Goal: Task Accomplishment & Management: Use online tool/utility

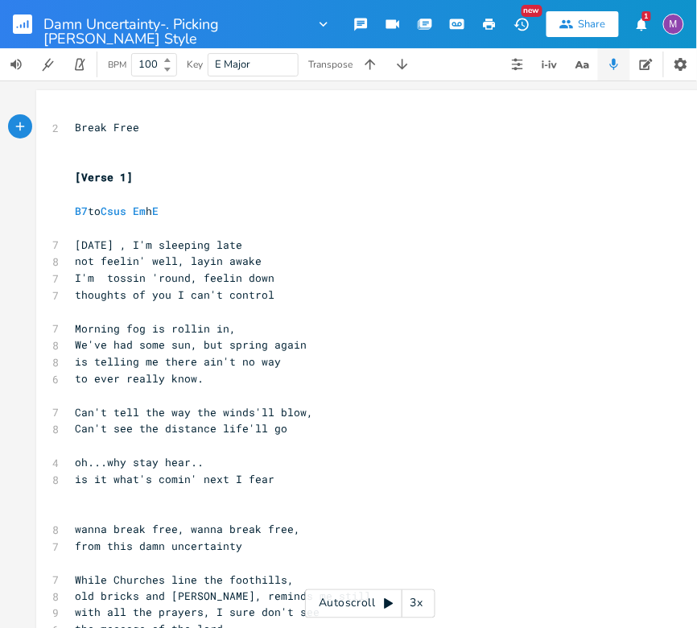
scroll to position [17, 0]
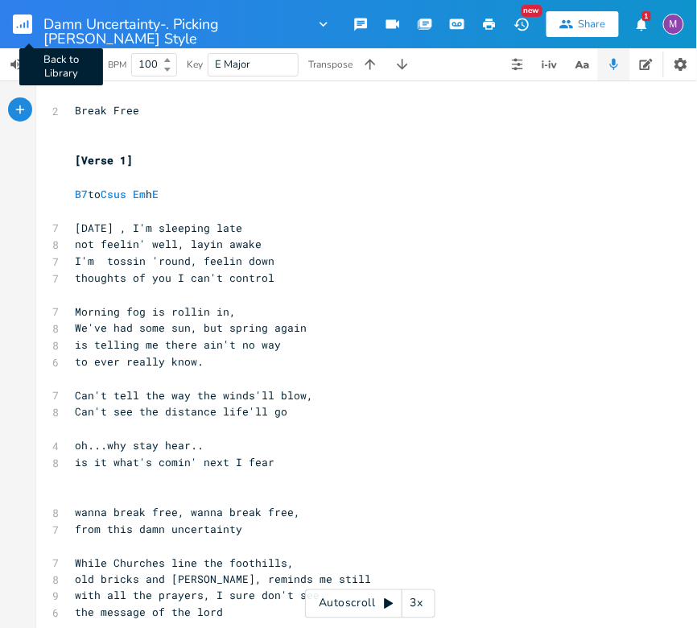
click at [24, 28] on rect "button" at bounding box center [22, 23] width 19 height 19
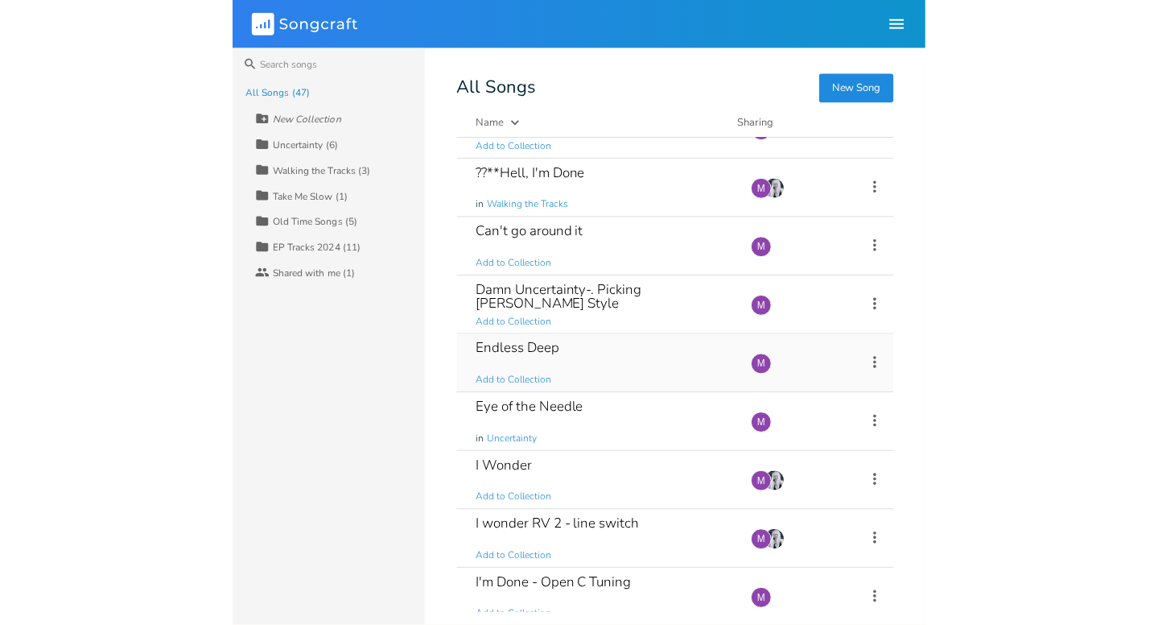
scroll to position [1211, 0]
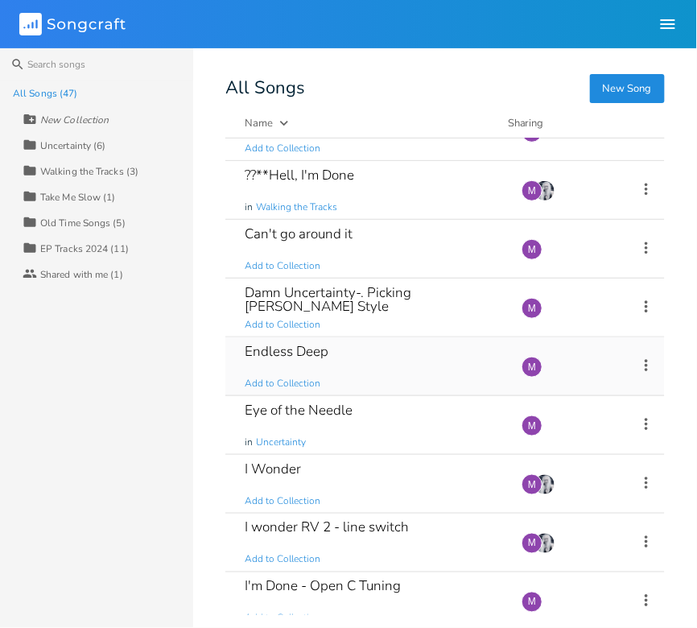
click at [340, 346] on div "Endless Deep Add to Collection" at bounding box center [374, 366] width 258 height 58
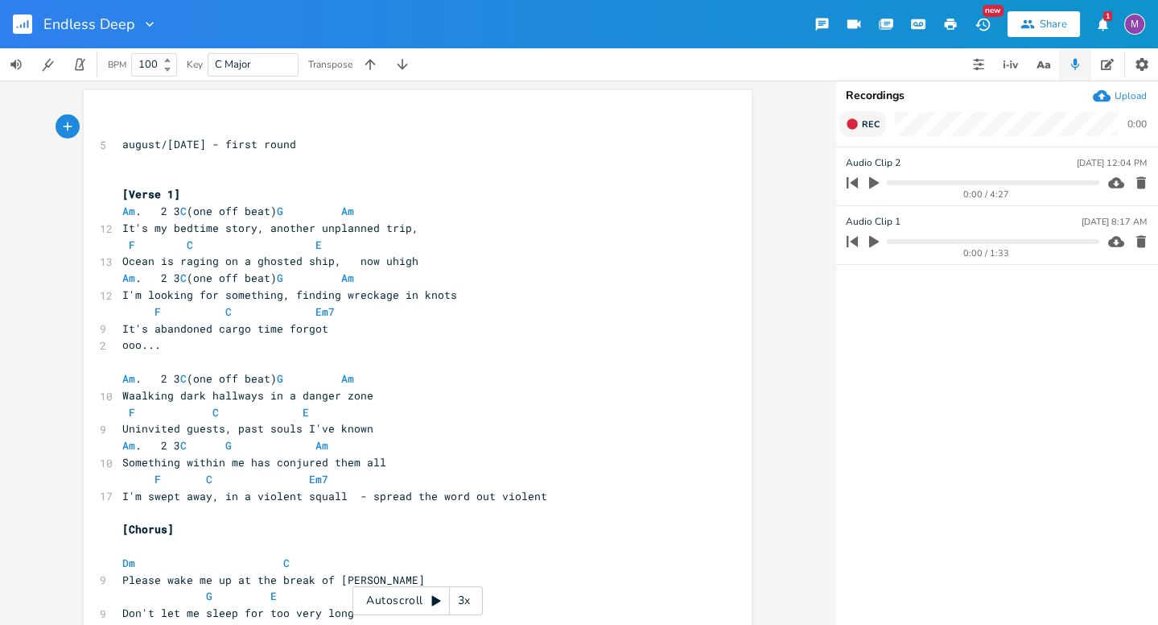
click at [696, 126] on icon "button" at bounding box center [852, 124] width 13 height 13
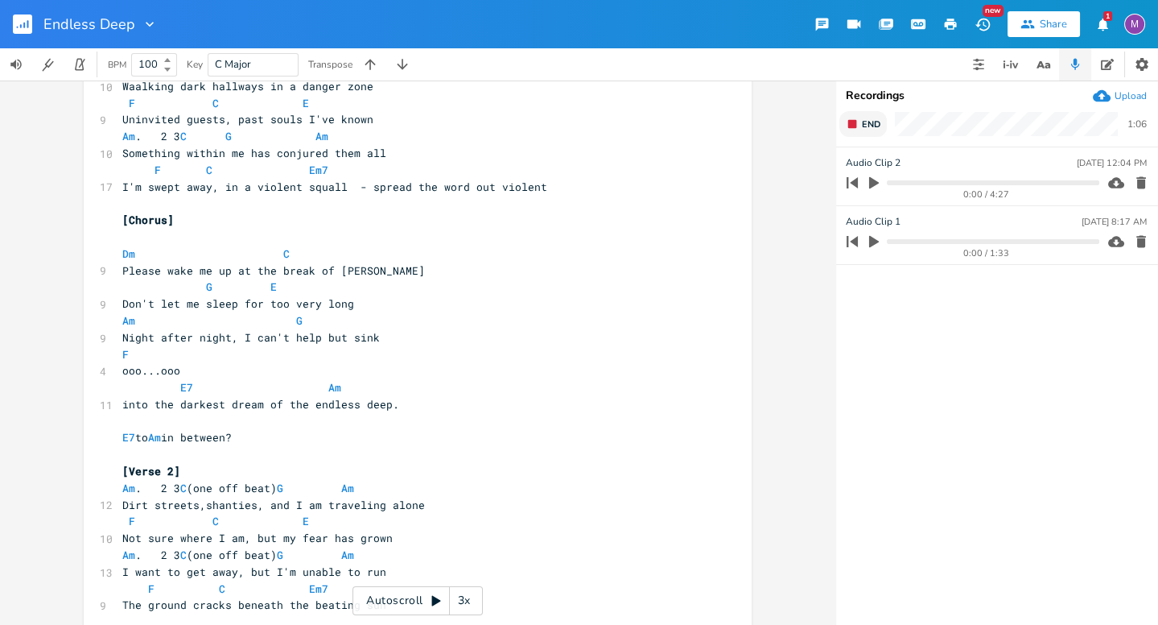
scroll to position [317, 0]
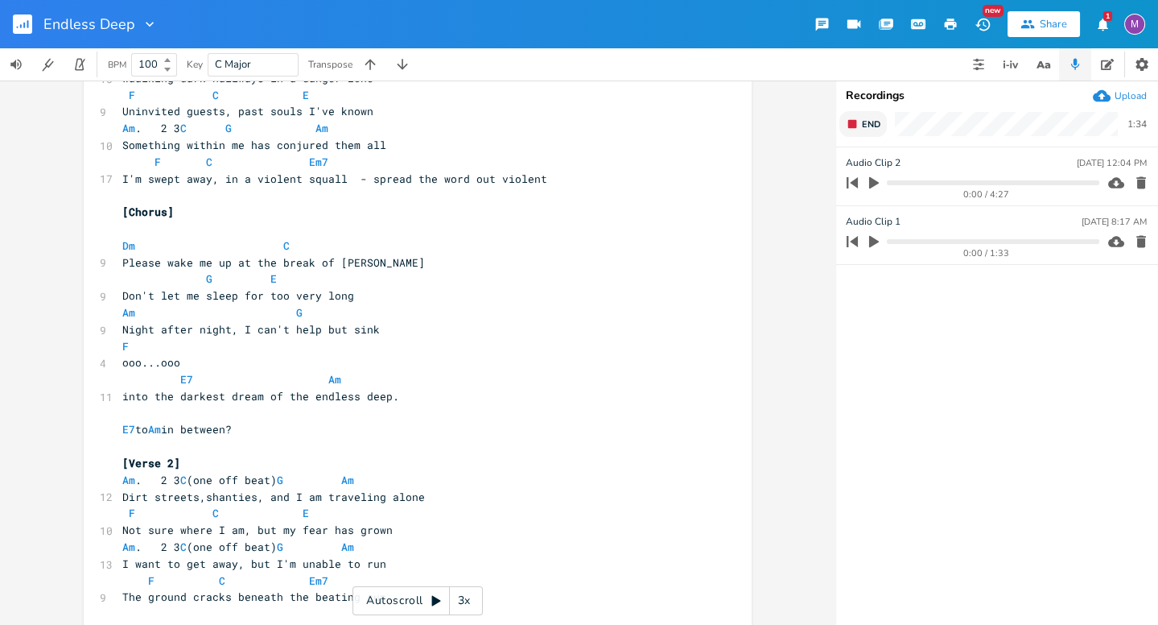
click at [696, 122] on rect "button" at bounding box center [852, 124] width 9 height 9
click at [696, 179] on icon "button" at bounding box center [1141, 183] width 16 height 16
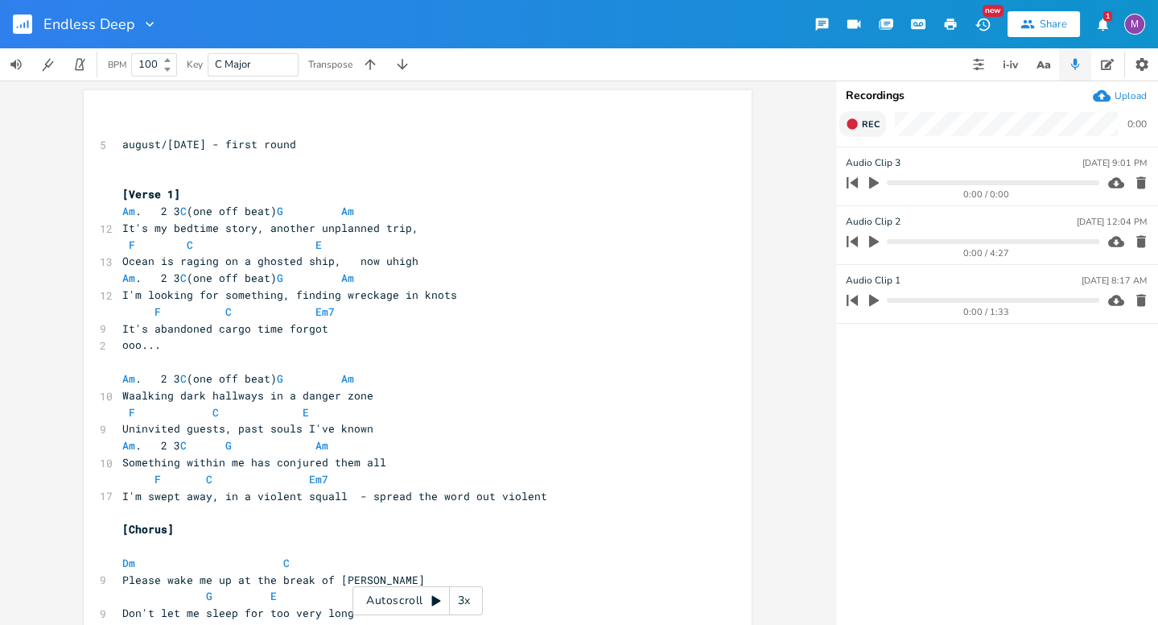
click at [454, 600] on div "3x" at bounding box center [464, 600] width 29 height 29
click at [454, 600] on div "4x" at bounding box center [464, 600] width 29 height 29
click at [454, 600] on div "5x" at bounding box center [464, 600] width 29 height 29
click at [454, 600] on div "1x" at bounding box center [464, 600] width 29 height 29
click at [439, 600] on icon at bounding box center [435, 601] width 9 height 10
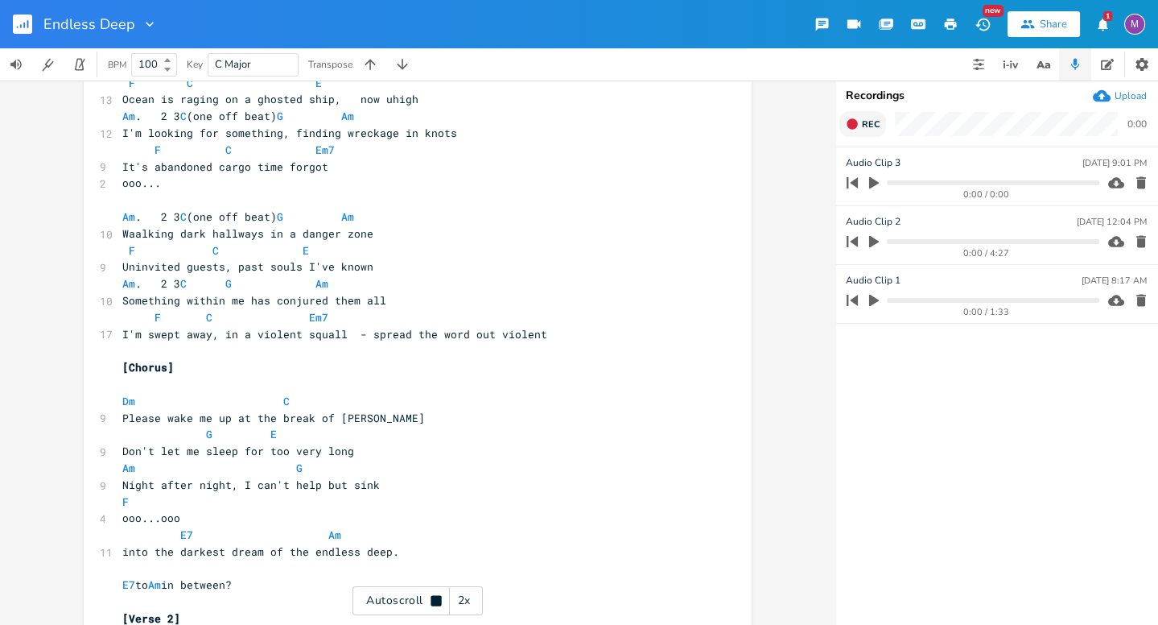
click at [696, 121] on icon "button" at bounding box center [852, 123] width 10 height 10
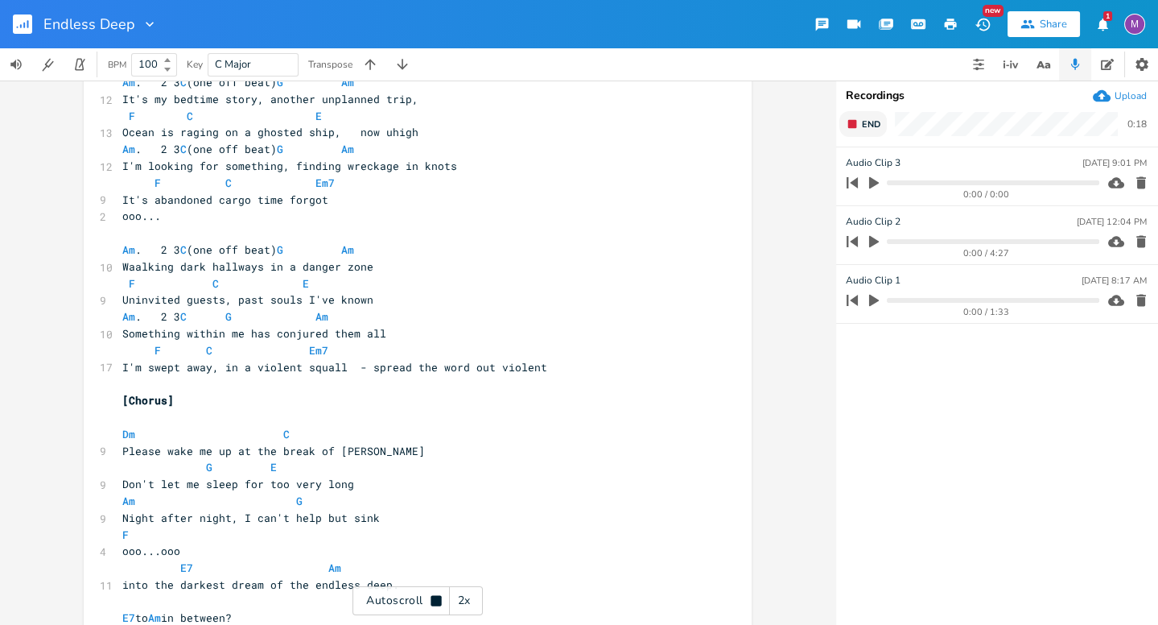
click at [696, 113] on button "End" at bounding box center [862, 124] width 47 height 26
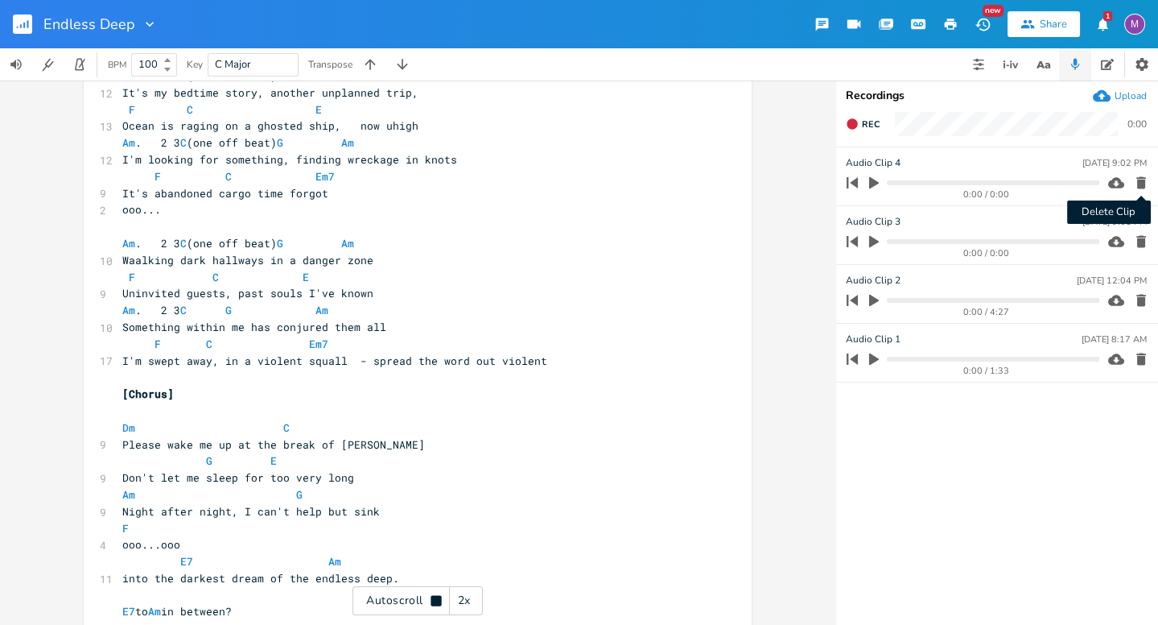
scroll to position [137, 0]
click at [696, 181] on icon "button" at bounding box center [1141, 183] width 10 height 12
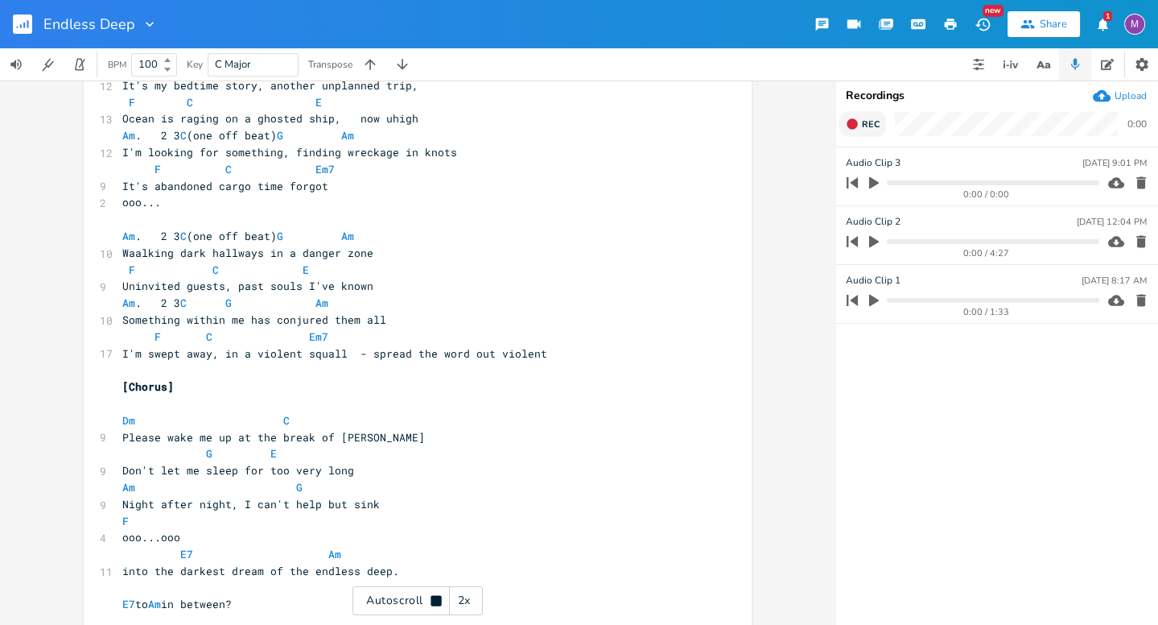
click at [696, 125] on icon "button" at bounding box center [852, 124] width 13 height 13
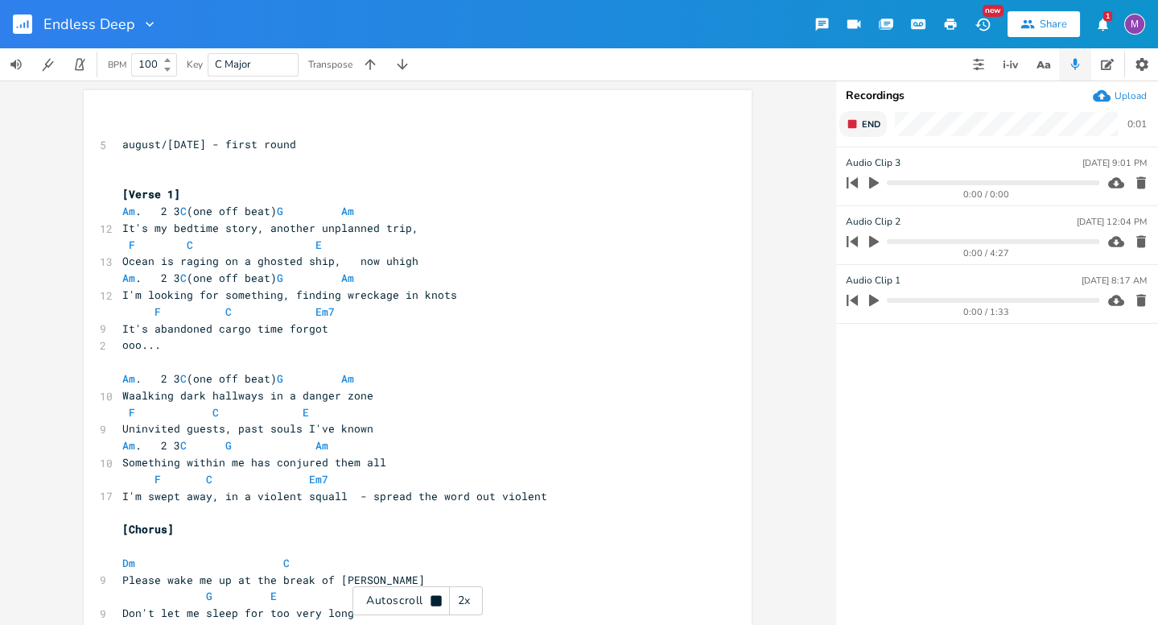
scroll to position [0, 0]
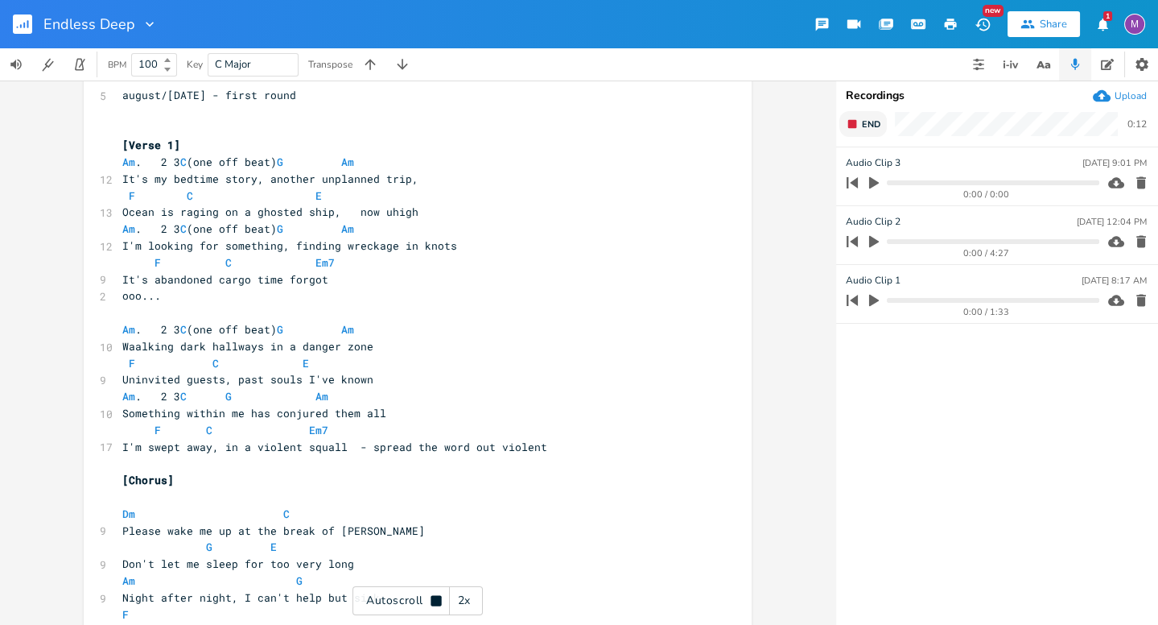
click at [696, 121] on span "End" at bounding box center [871, 124] width 19 height 12
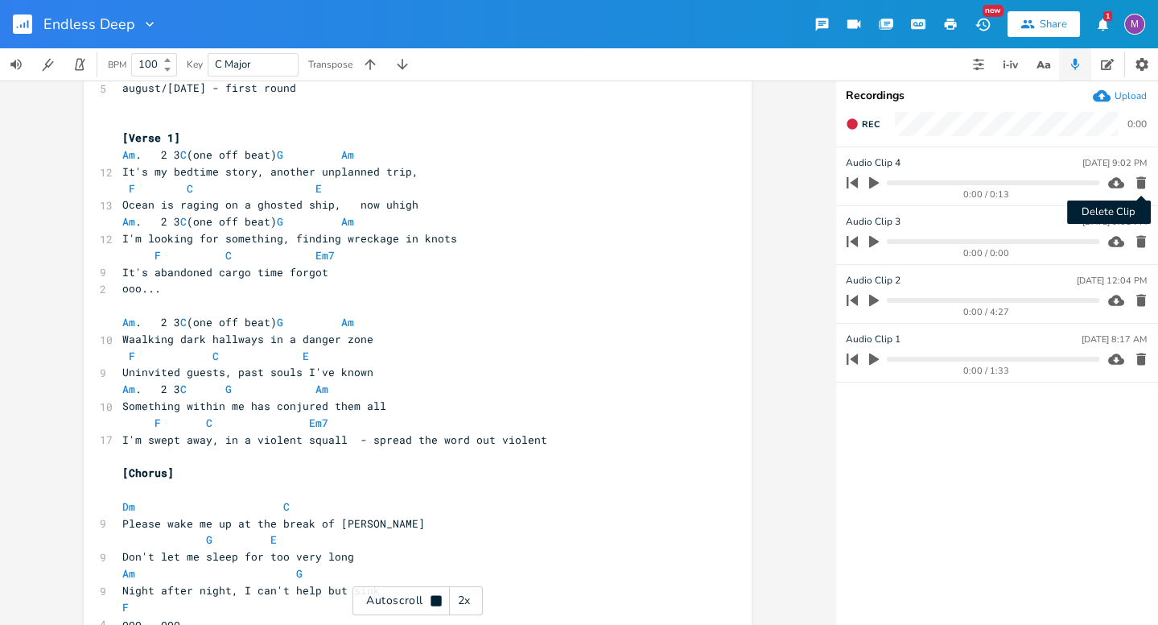
scroll to position [57, 0]
click at [696, 178] on icon "button" at bounding box center [1141, 183] width 10 height 12
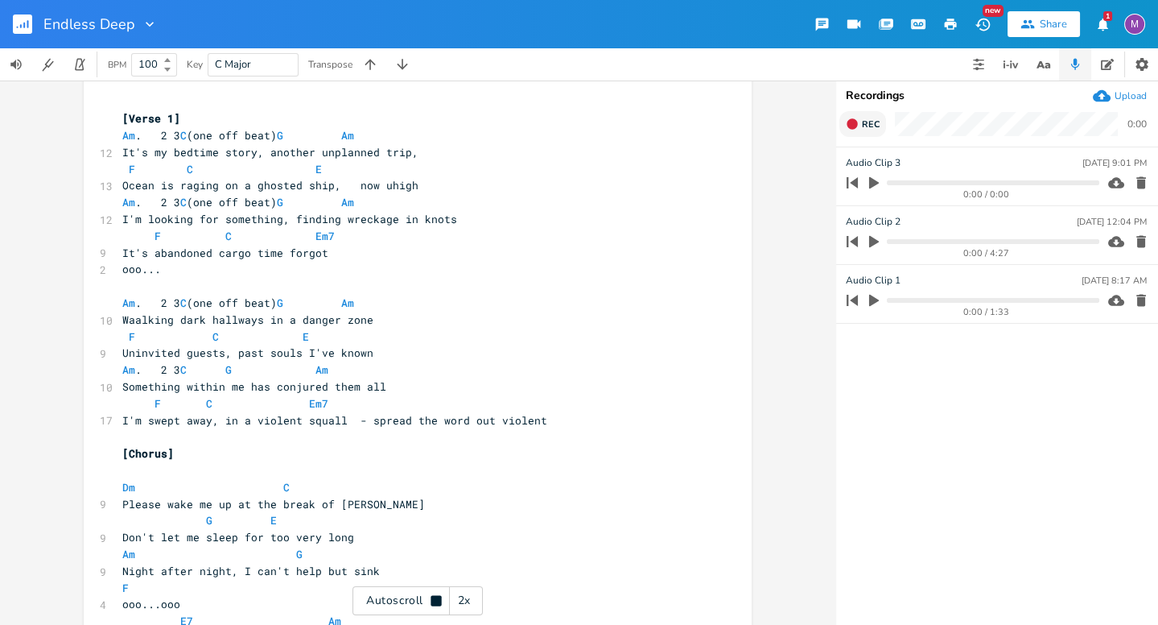
click at [696, 128] on icon "button" at bounding box center [852, 124] width 13 height 13
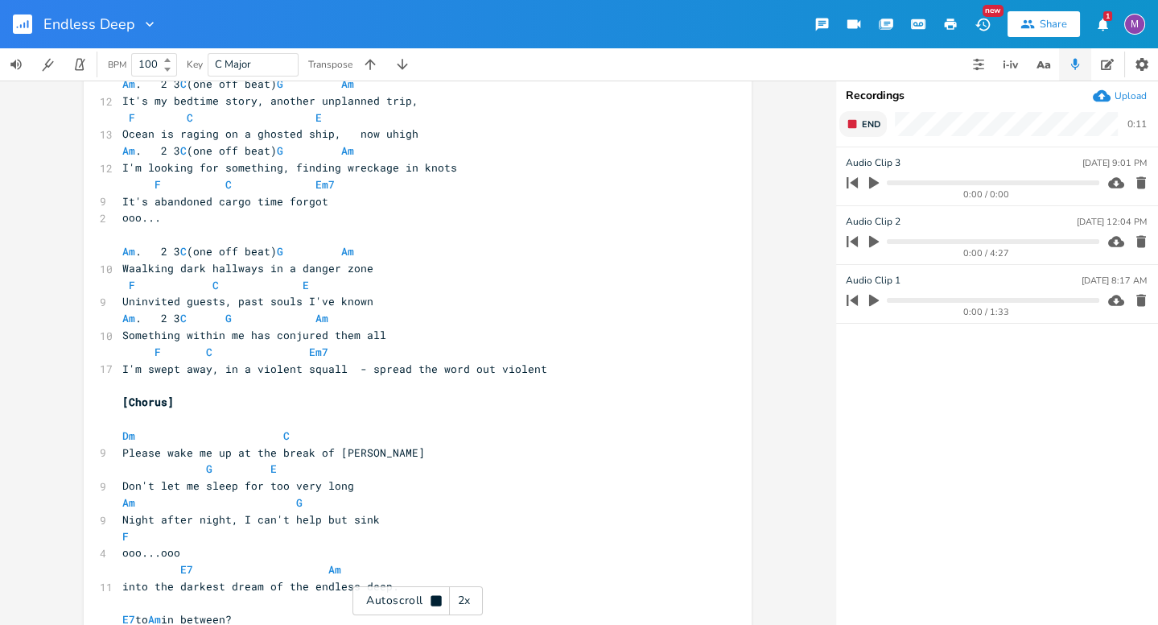
click at [696, 127] on icon "button" at bounding box center [852, 124] width 13 height 13
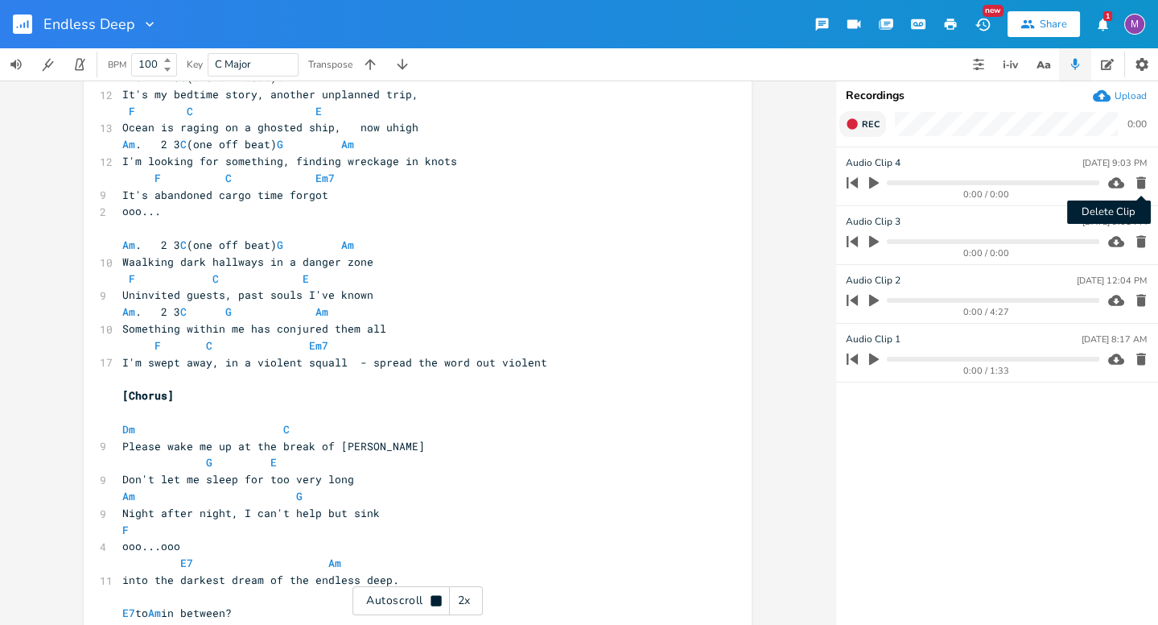
scroll to position [134, 0]
click at [696, 178] on icon "button" at bounding box center [1141, 183] width 10 height 12
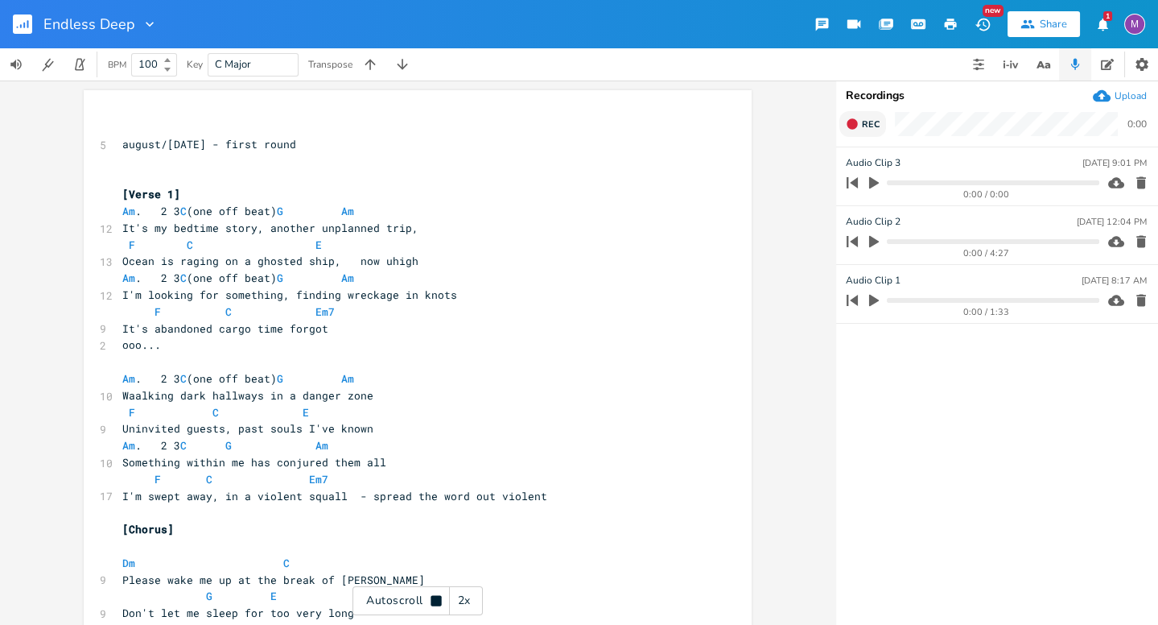
scroll to position [0, 0]
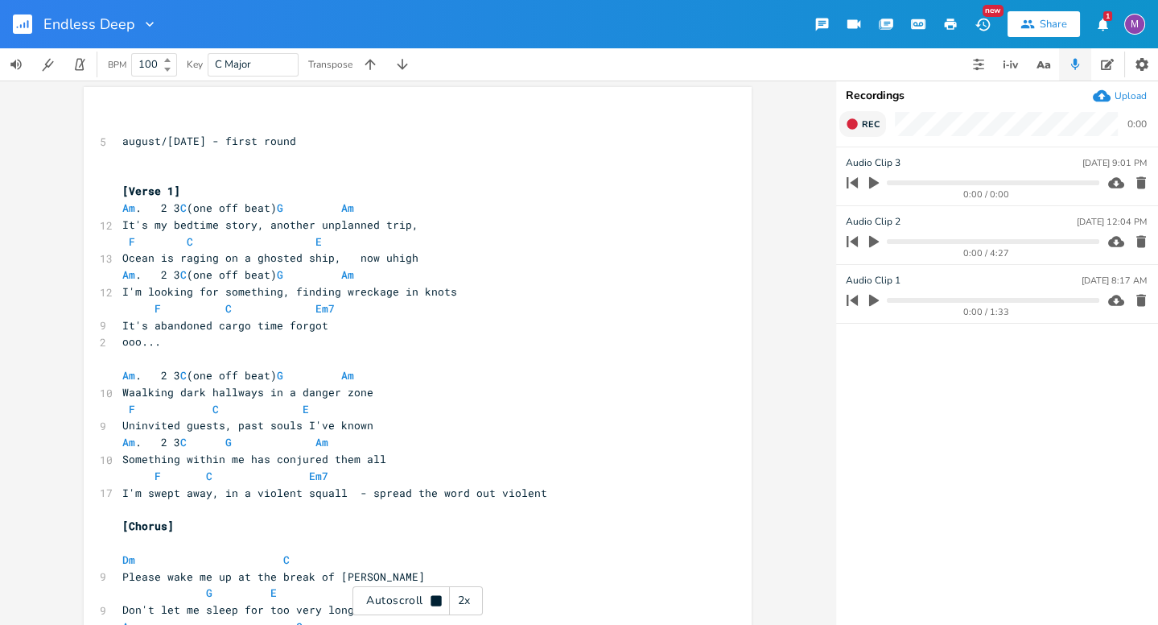
click at [696, 130] on button "Rec" at bounding box center [862, 124] width 47 height 26
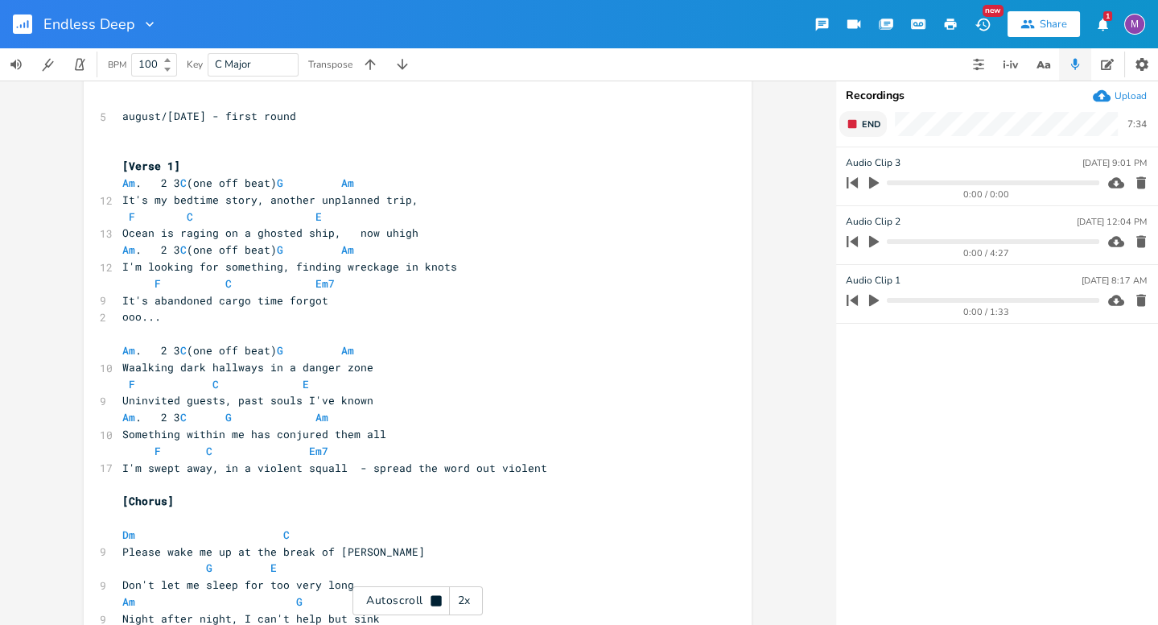
click at [696, 120] on icon "button" at bounding box center [852, 124] width 13 height 13
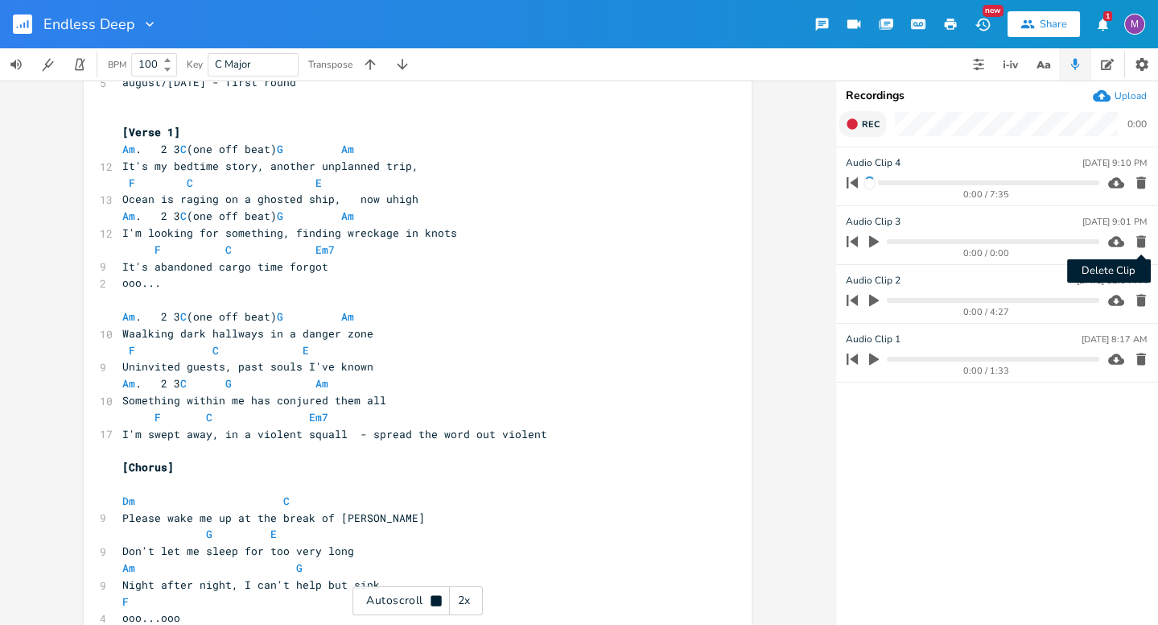
scroll to position [63, 0]
click at [696, 242] on icon "button" at bounding box center [1141, 242] width 10 height 12
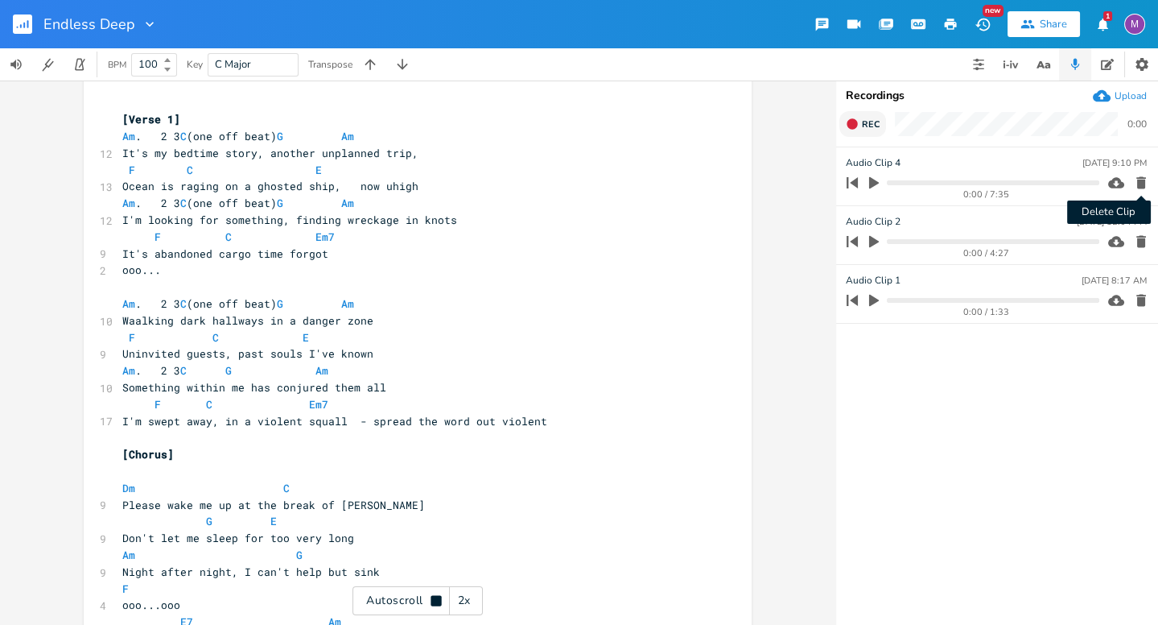
scroll to position [76, 0]
click at [696, 184] on icon "button" at bounding box center [1141, 183] width 10 height 12
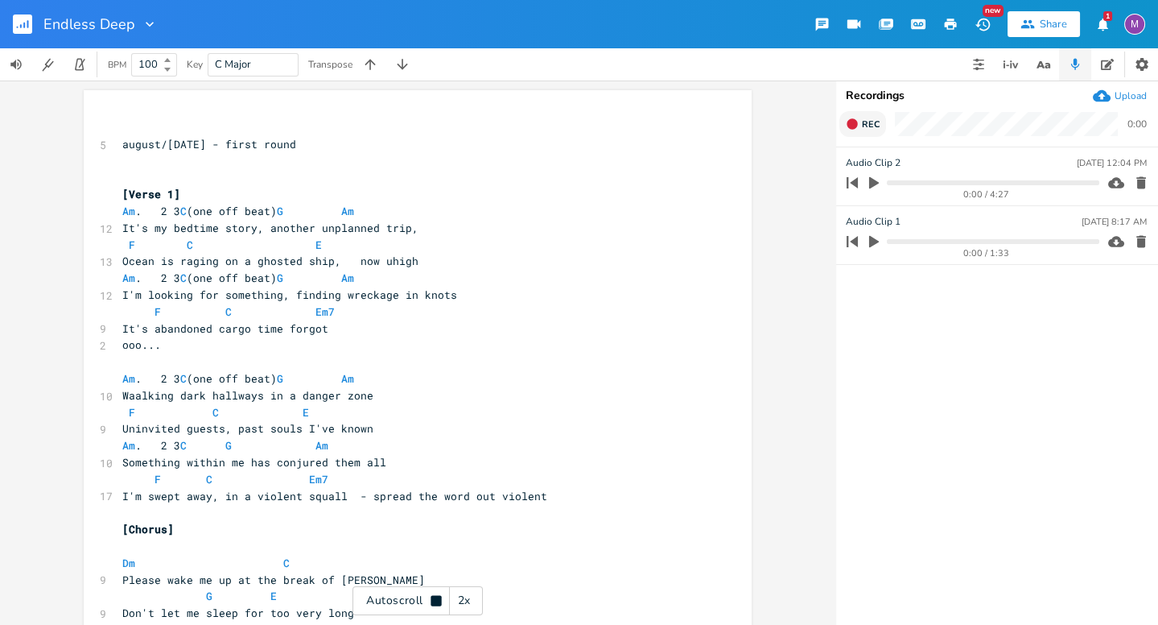
scroll to position [0, 0]
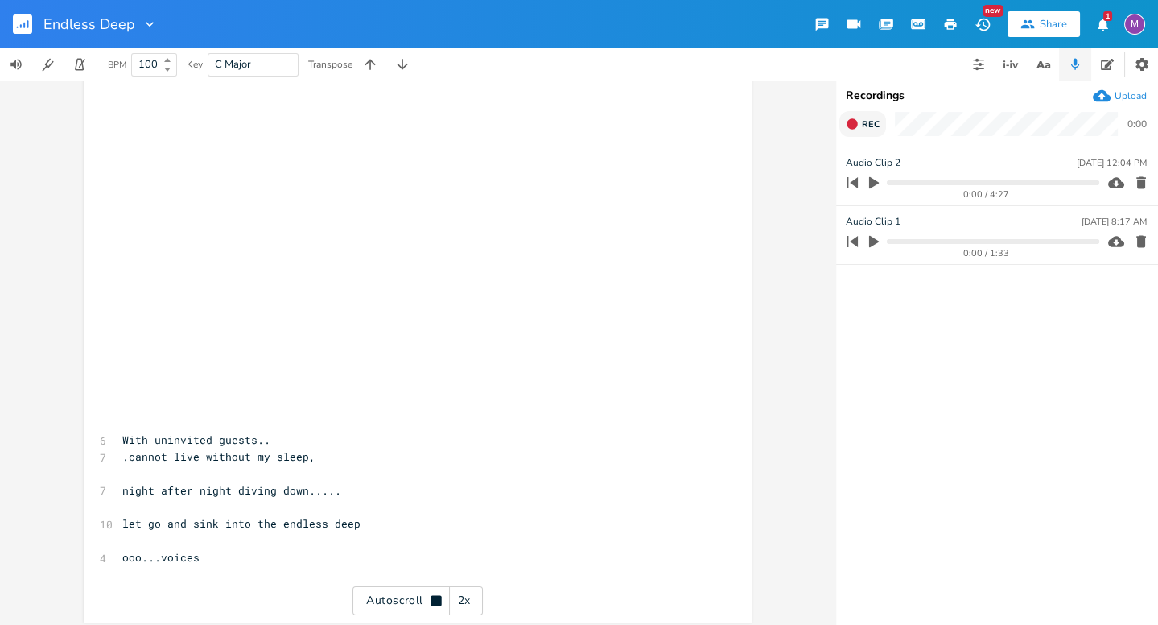
click at [322, 336] on pre "​" at bounding box center [409, 339] width 581 height 17
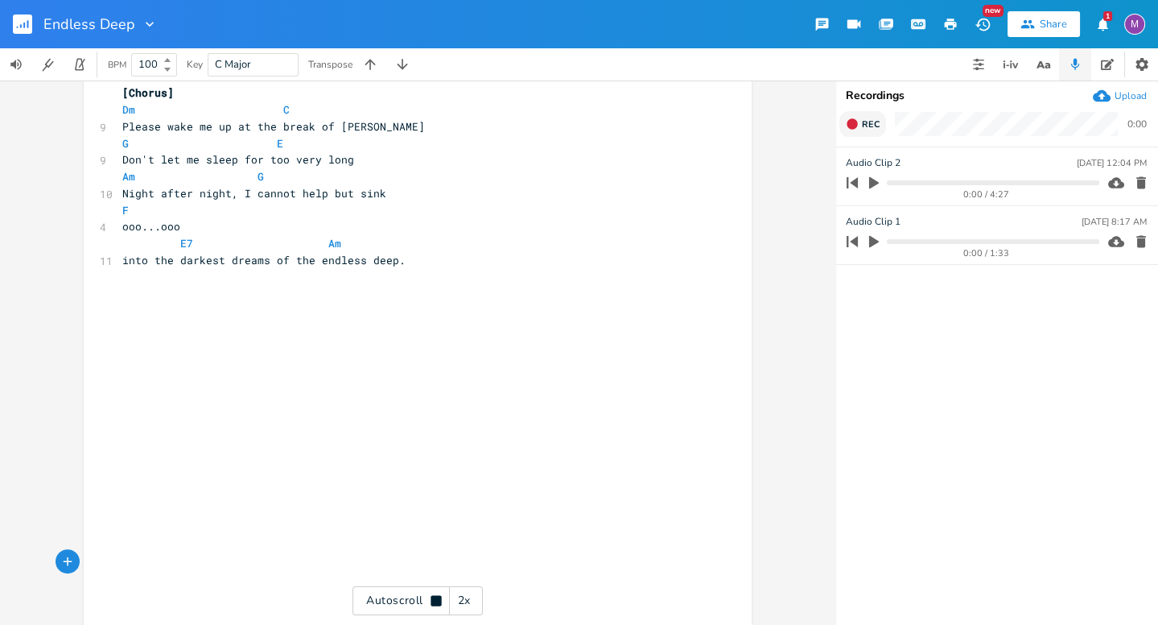
scroll to position [1592, 0]
